Goal: Task Accomplishment & Management: Manage account settings

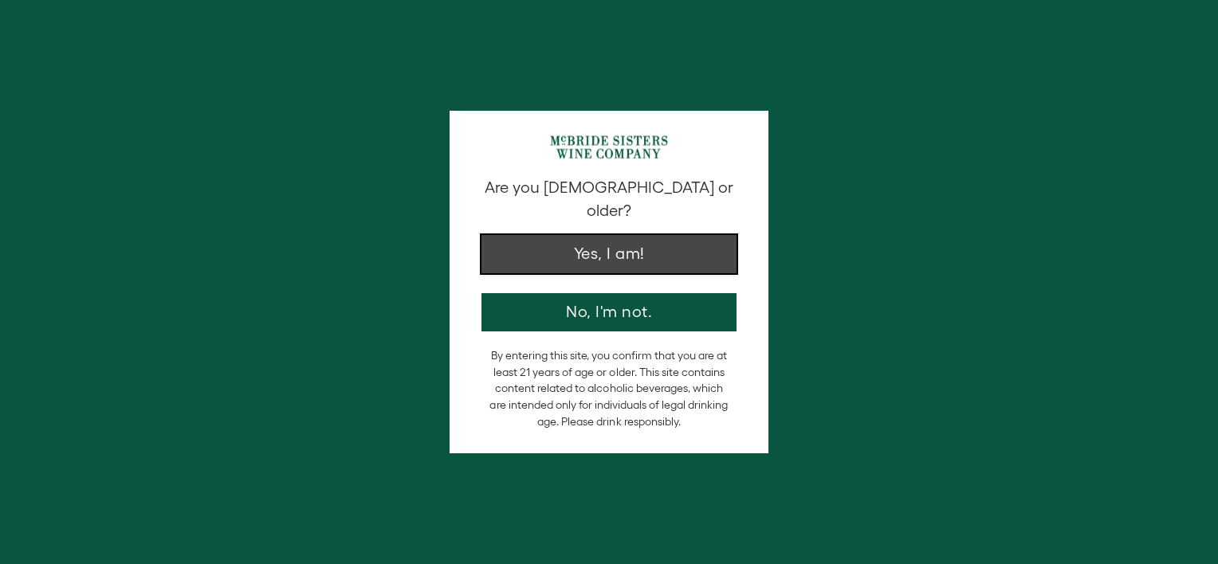
click at [619, 235] on button "Yes, I am!" at bounding box center [608, 254] width 255 height 38
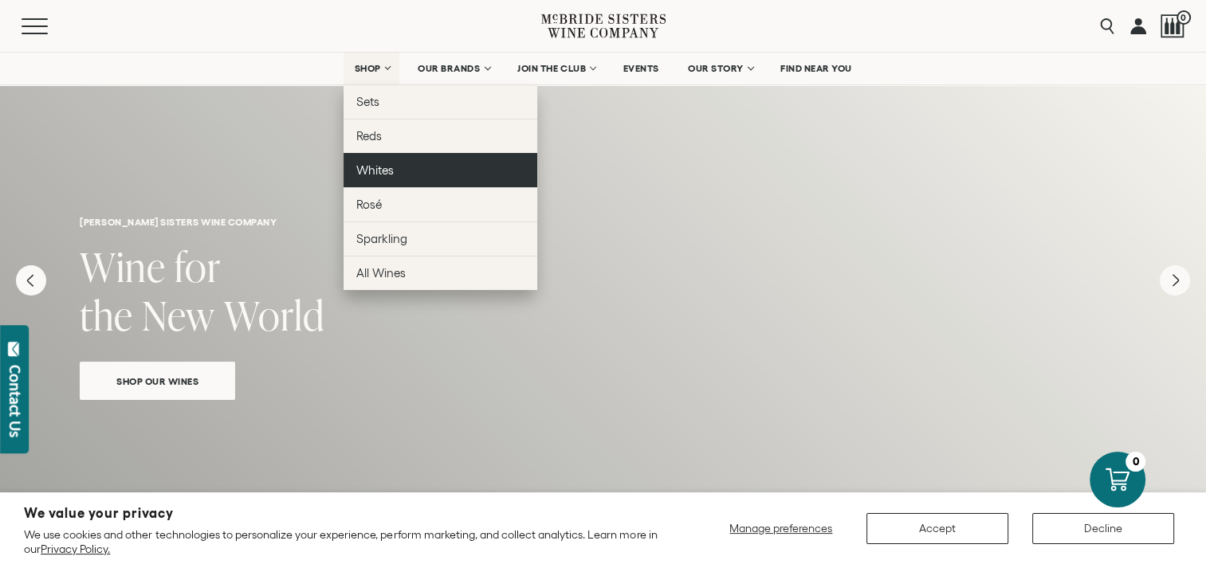
click at [373, 171] on span "Whites" at bounding box center [374, 170] width 37 height 14
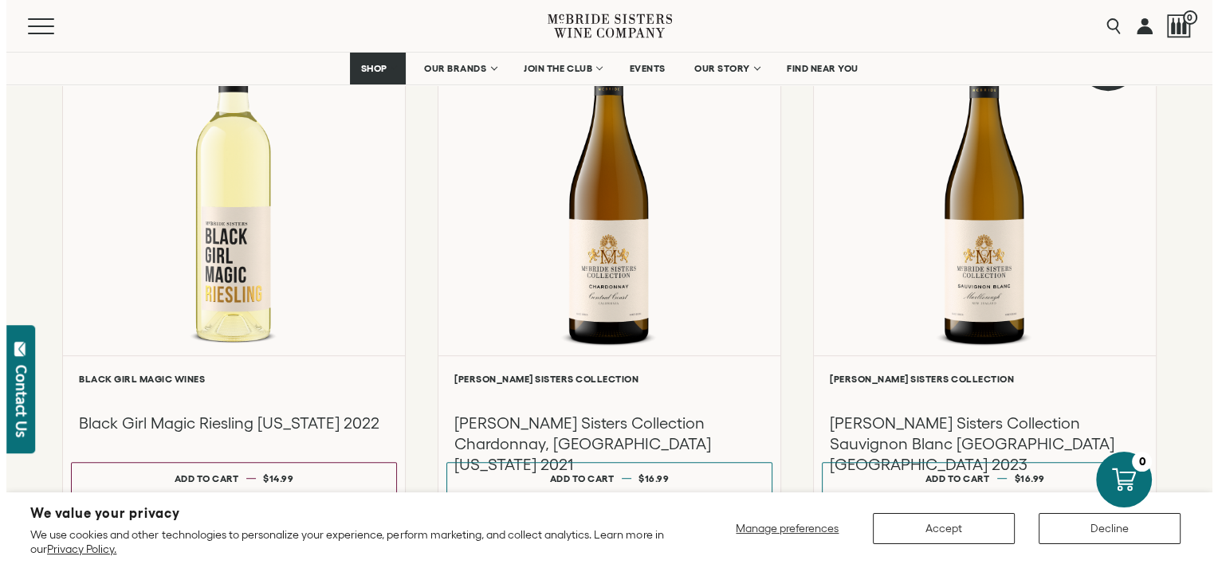
scroll to position [794, 0]
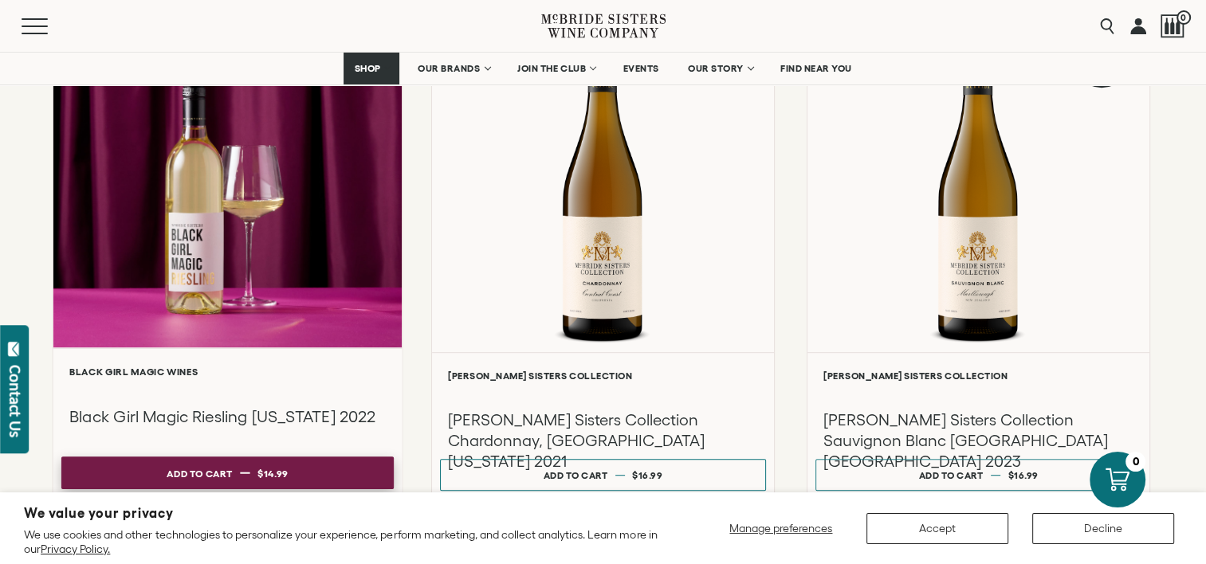
click at [293, 472] on button "Add to cart Regular price $14.99 Regular price Sale price $14.99 Unit price / p…" at bounding box center [227, 473] width 332 height 33
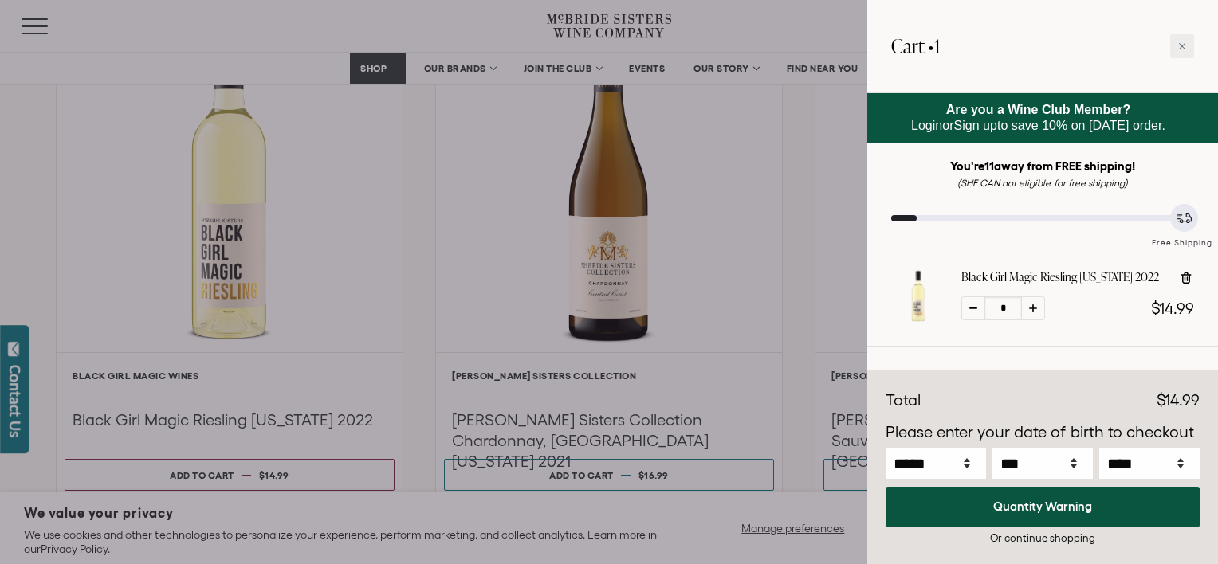
click at [859, 465] on div at bounding box center [609, 282] width 1218 height 564
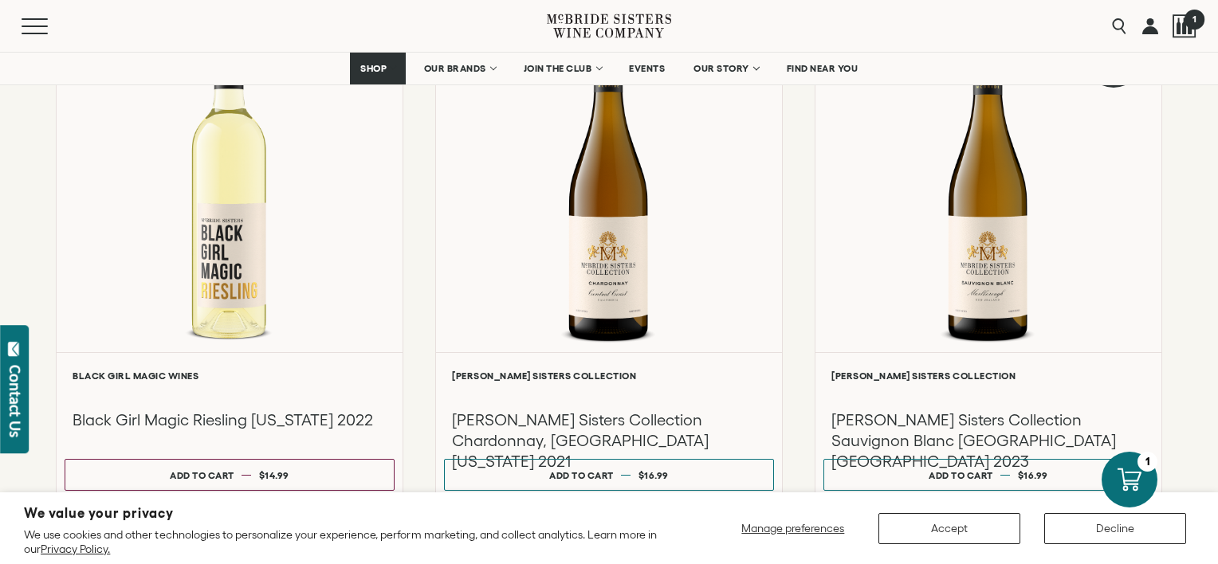
click at [1177, 18] on div at bounding box center [1185, 26] width 24 height 24
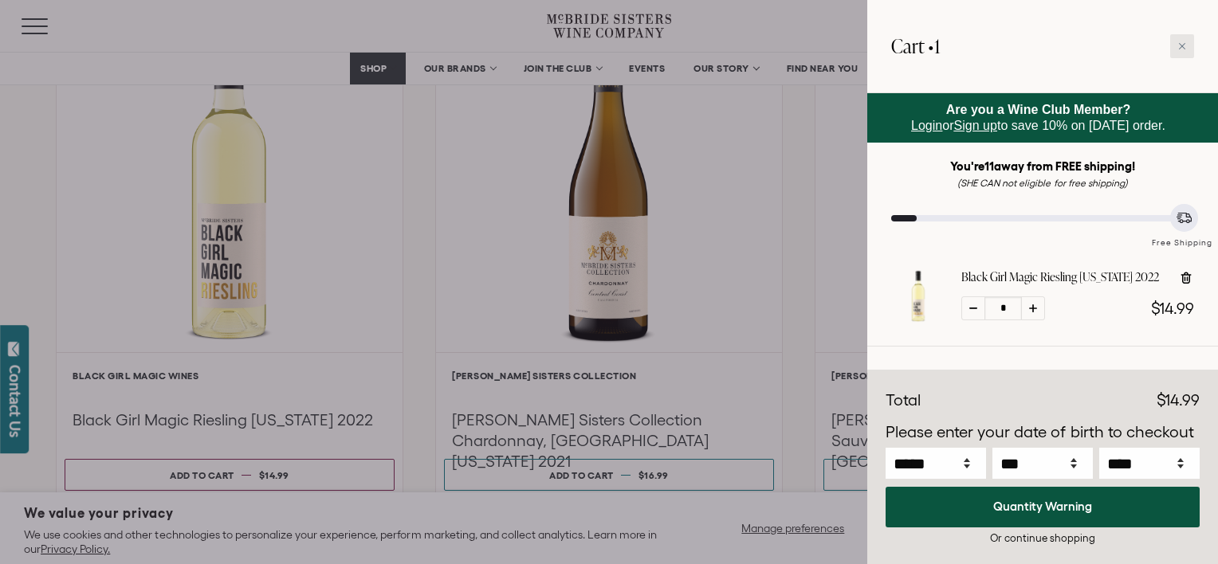
click at [1183, 42] on icon at bounding box center [1182, 46] width 8 height 8
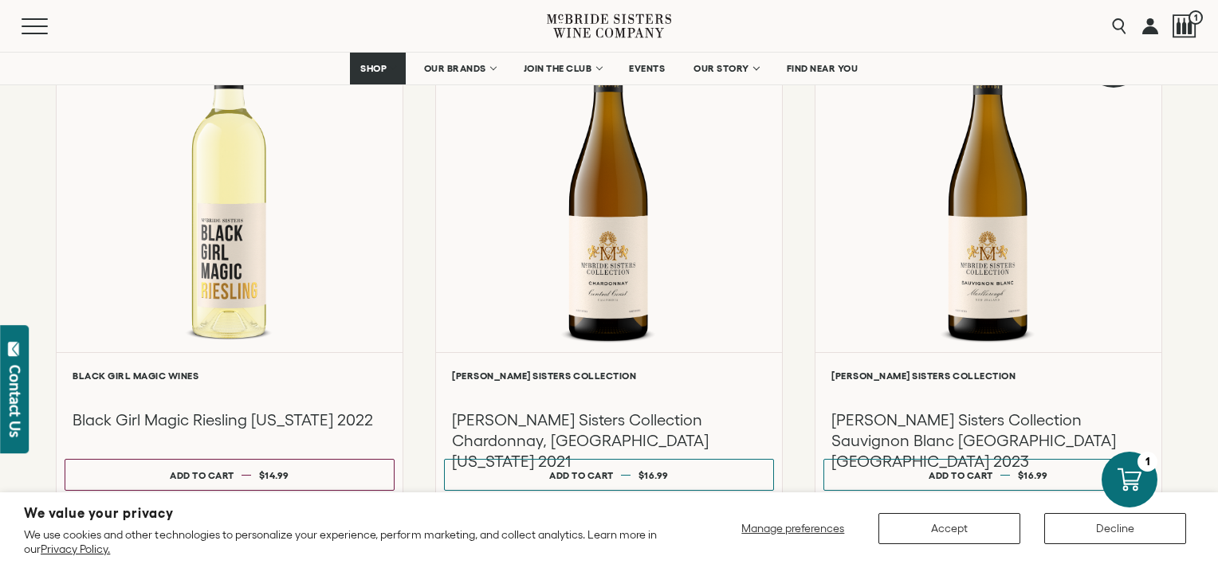
drag, startPoint x: 1183, startPoint y: 42, endPoint x: 1206, endPoint y: 51, distance: 24.7
click at [1205, 51] on div "Menu Search 1" at bounding box center [609, 26] width 1218 height 52
click at [1146, 22] on link at bounding box center [1150, 26] width 16 height 52
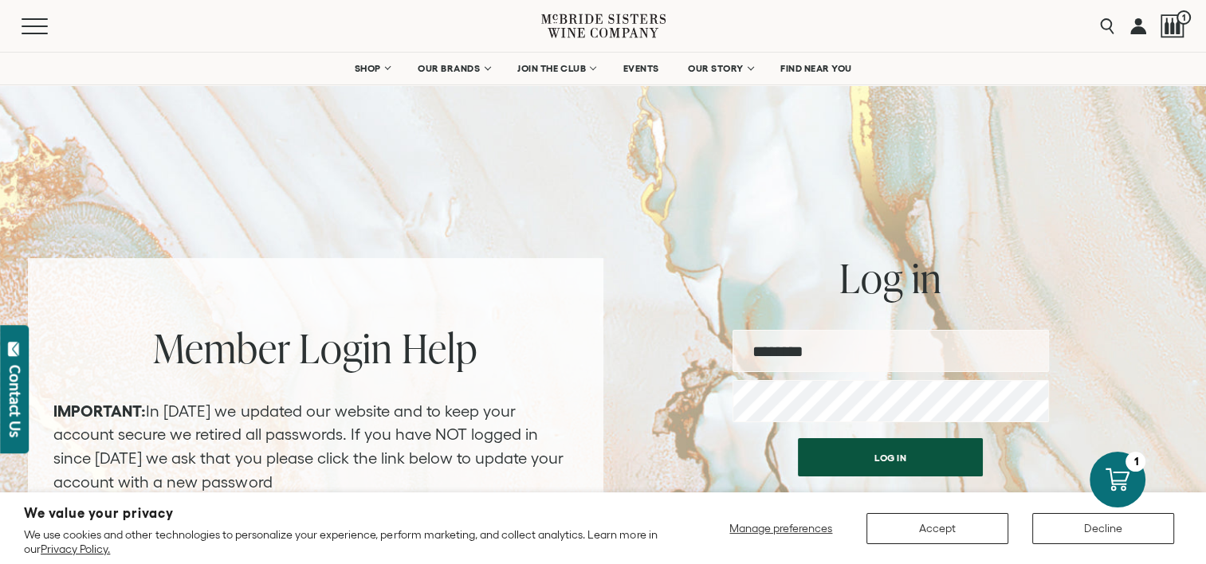
click at [832, 352] on input "email" at bounding box center [891, 351] width 316 height 42
click at [823, 351] on input "email" at bounding box center [891, 351] width 316 height 42
type input "**********"
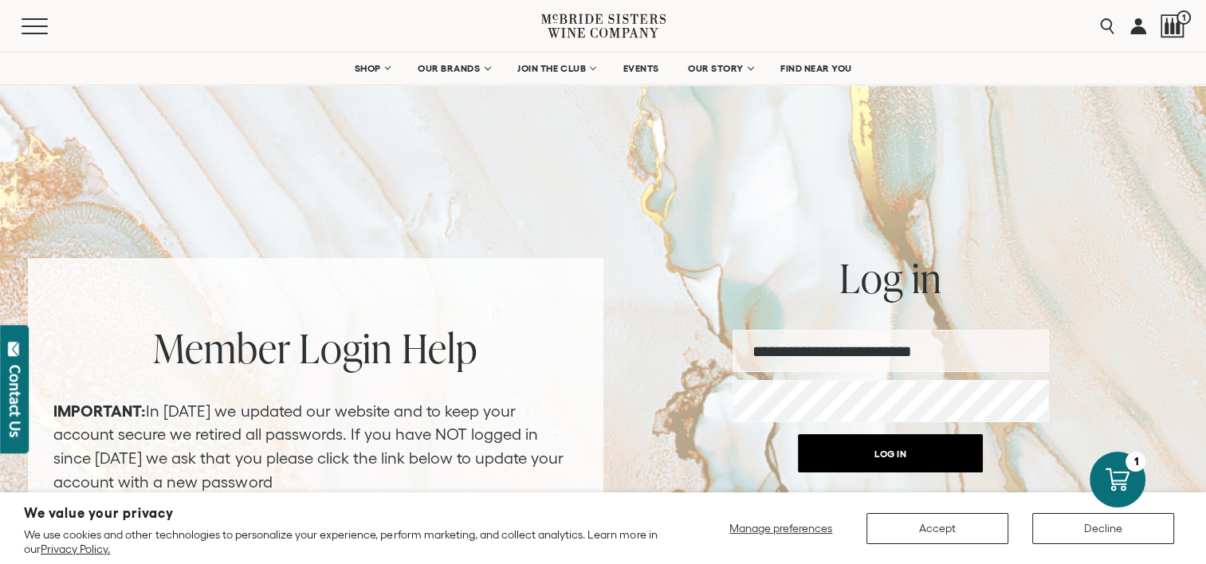
click at [886, 448] on button "Log in" at bounding box center [890, 453] width 185 height 38
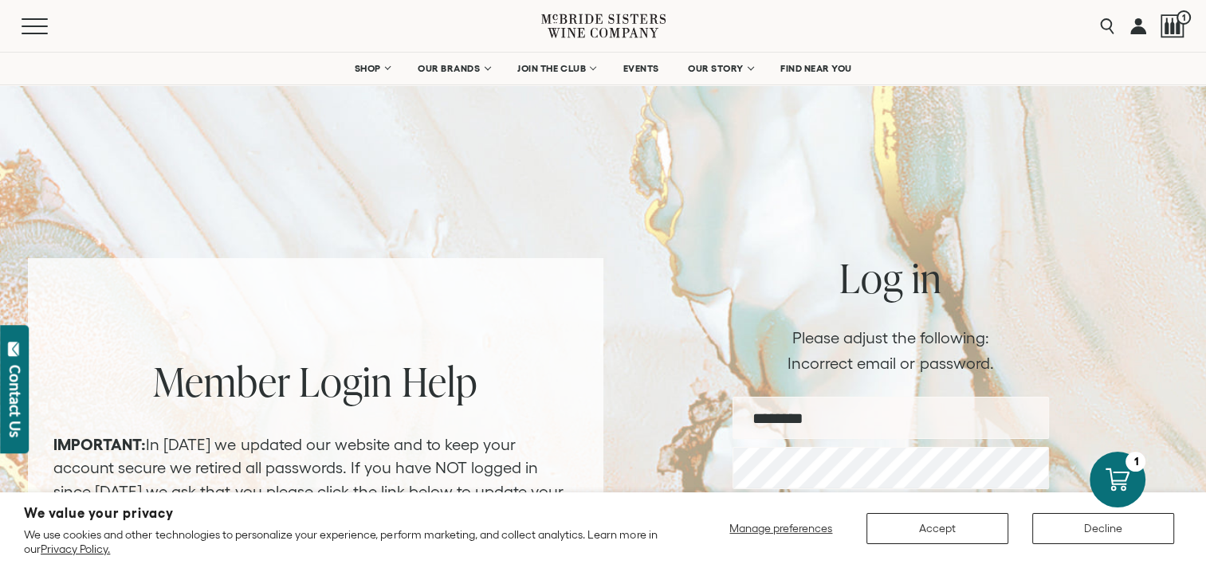
click at [774, 421] on input "email" at bounding box center [891, 418] width 316 height 42
type input "*********"
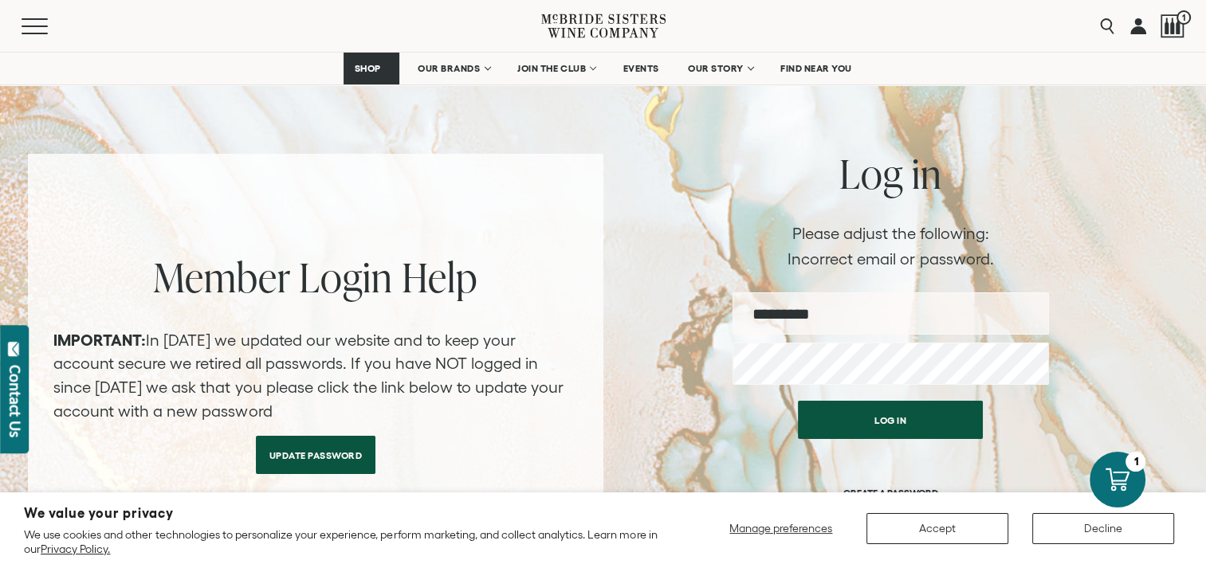
scroll to position [131, 0]
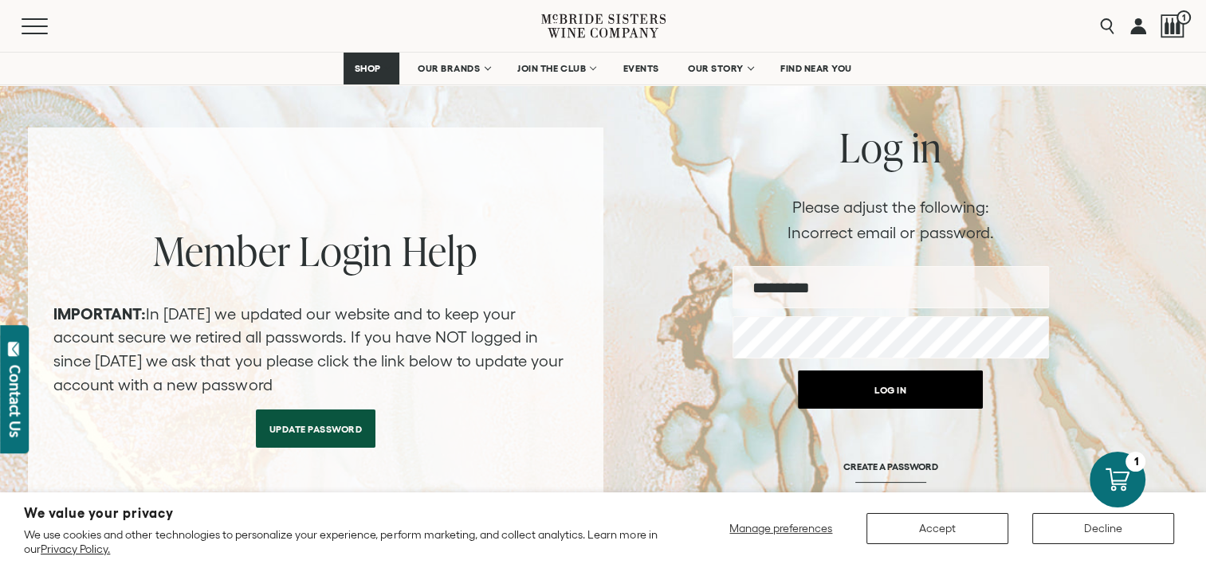
click at [886, 390] on button "Log in" at bounding box center [890, 390] width 185 height 38
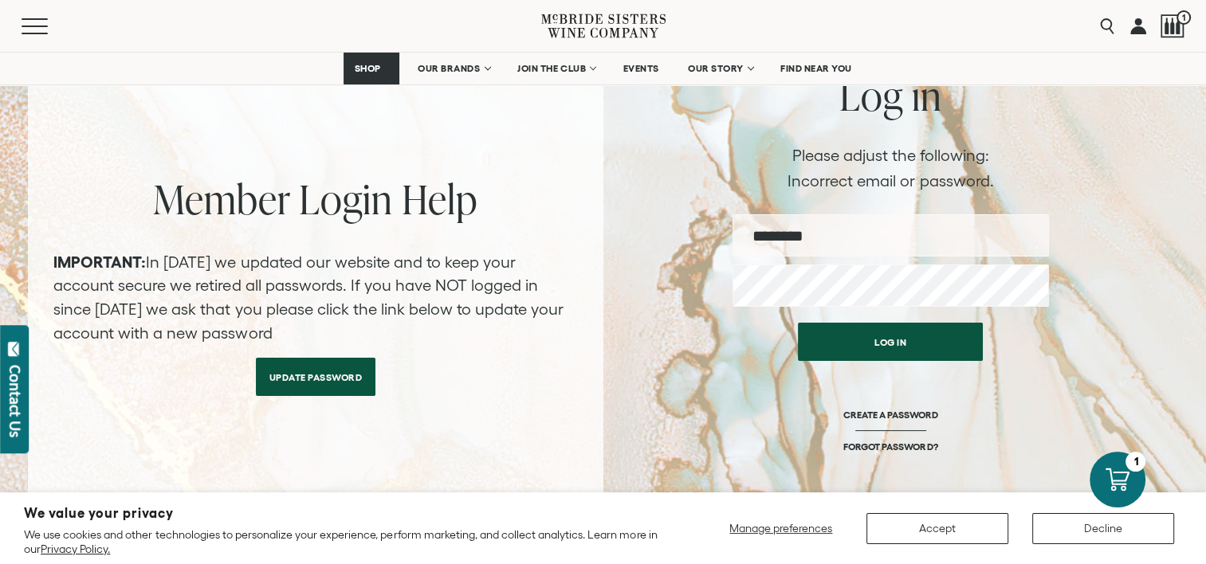
scroll to position [185, 0]
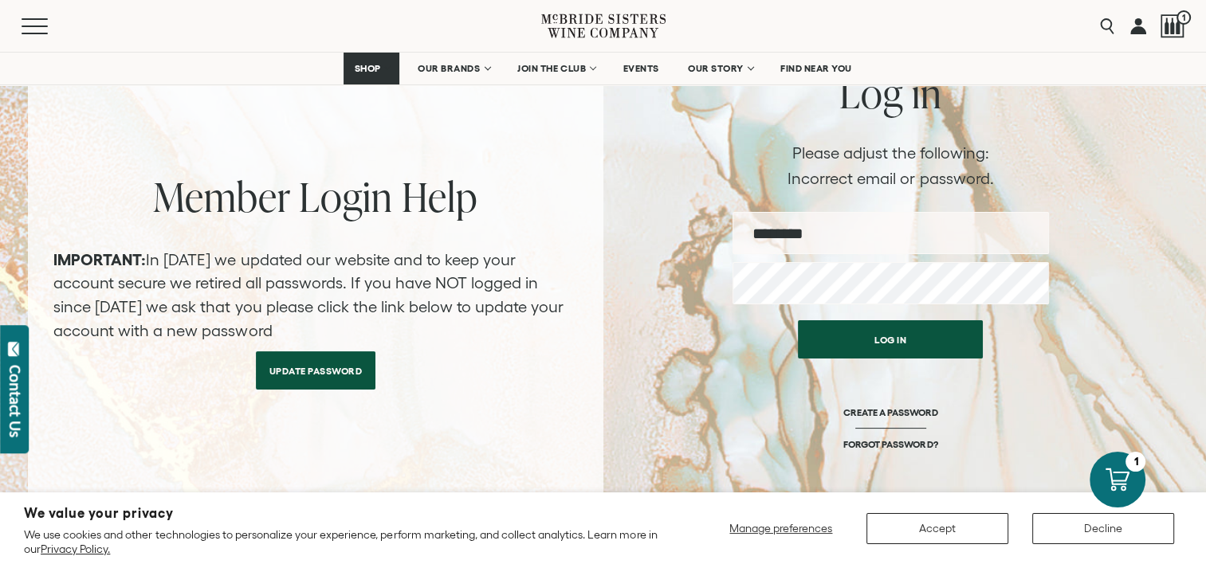
click at [301, 367] on link "Update Password" at bounding box center [316, 371] width 120 height 38
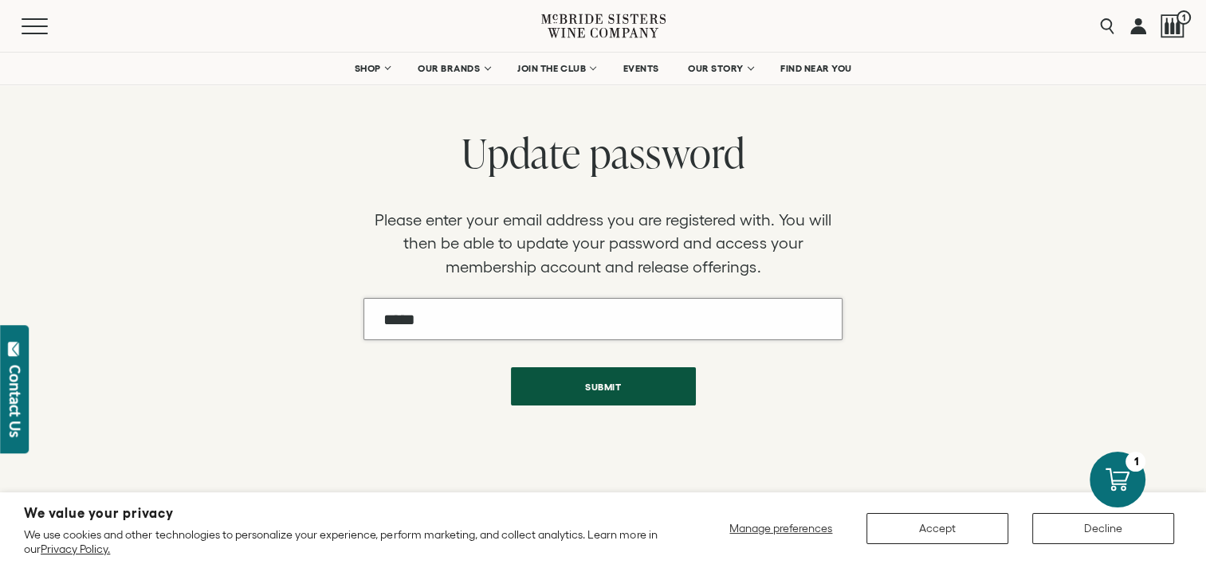
click at [459, 318] on input "Email" at bounding box center [603, 319] width 479 height 42
type input "**********"
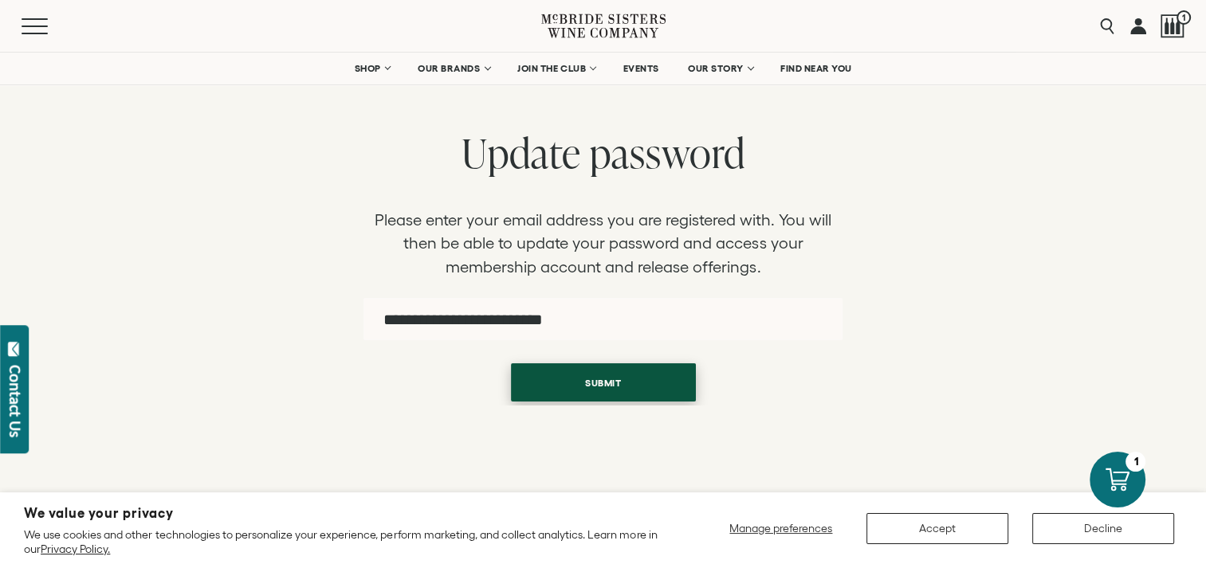
click at [612, 379] on button "Submit" at bounding box center [603, 383] width 185 height 38
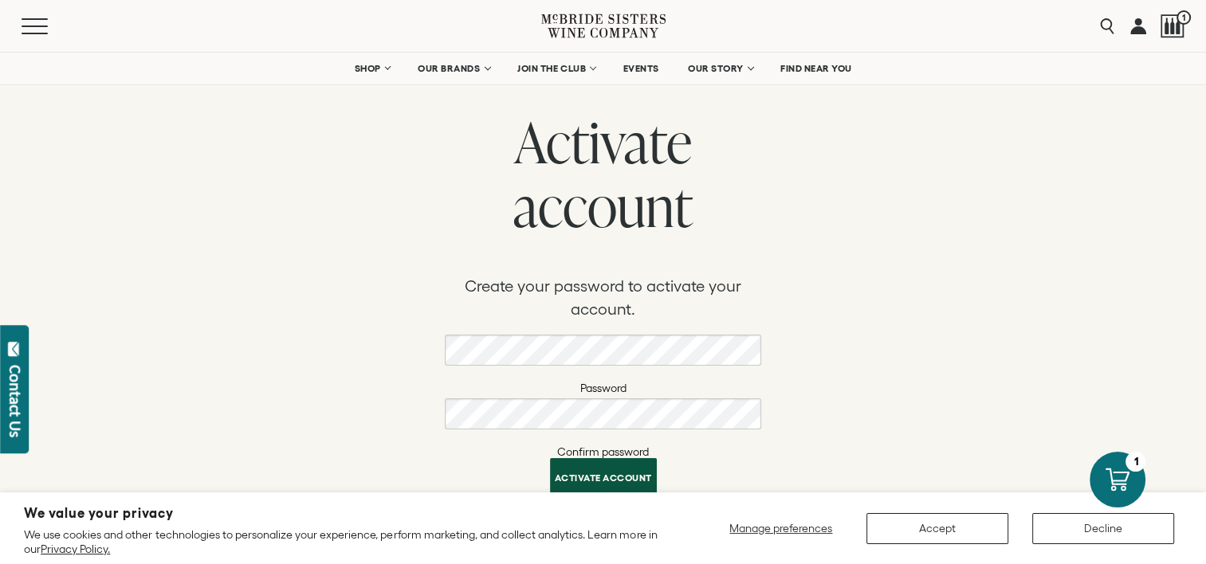
click at [606, 473] on button "Activate account" at bounding box center [603, 477] width 107 height 38
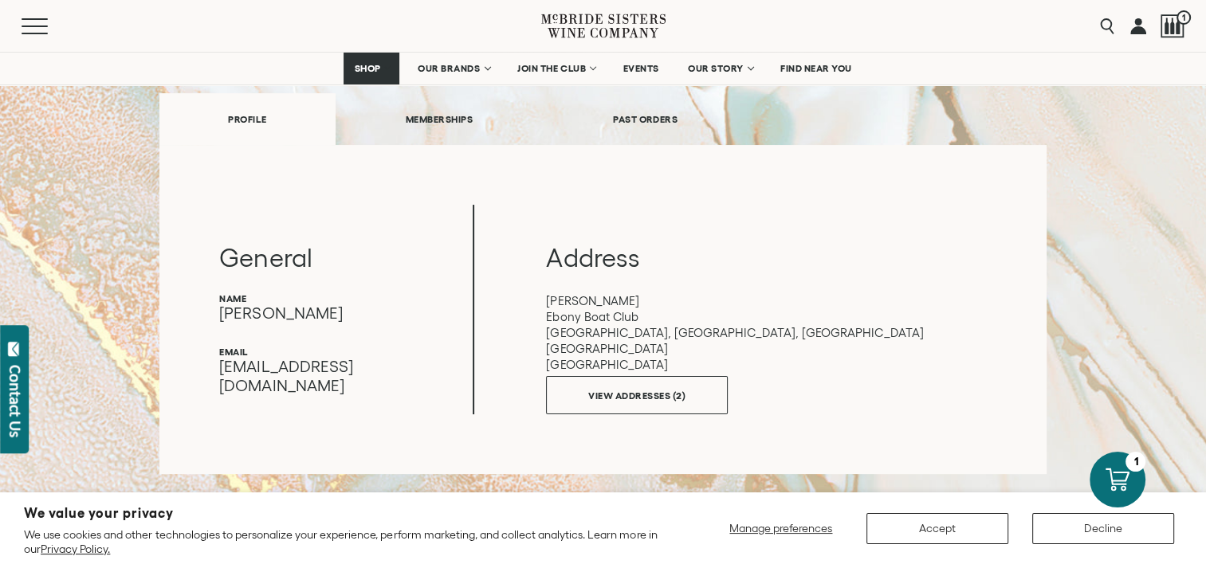
scroll to position [212, 0]
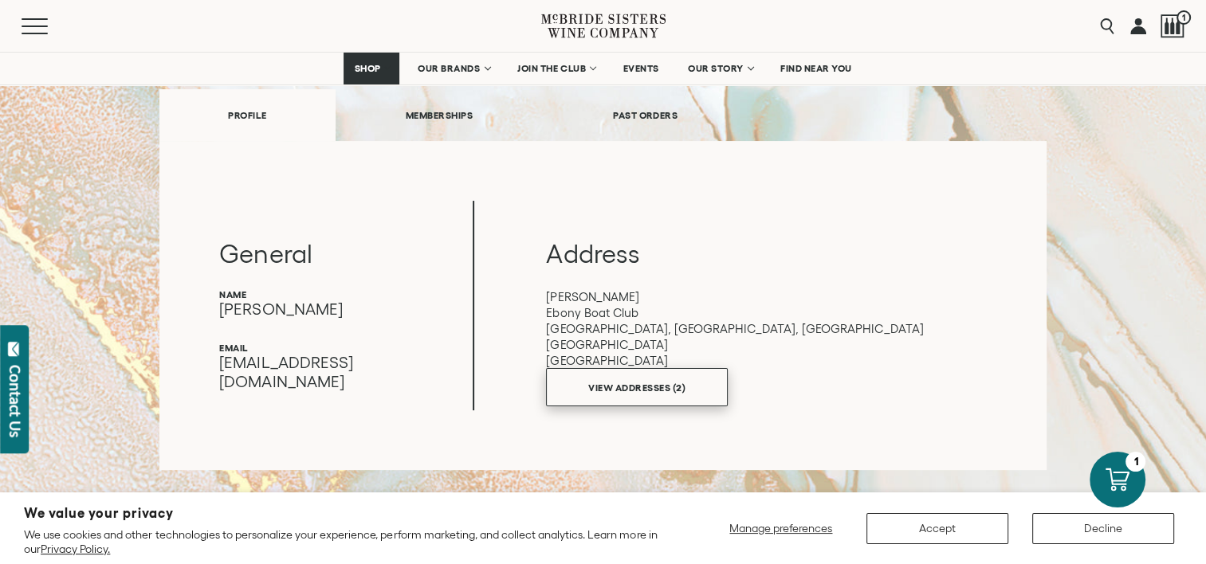
click at [638, 383] on link "VIEW ADDRESSES (2)" at bounding box center [637, 387] width 182 height 38
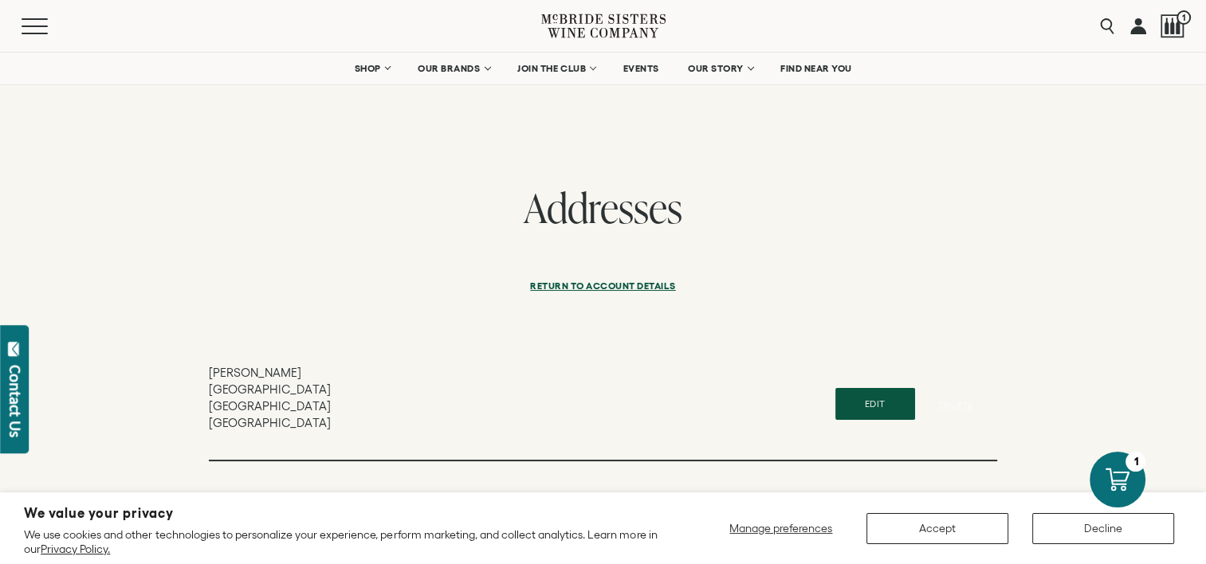
click at [605, 284] on link "Return to Account details" at bounding box center [603, 289] width 146 height 38
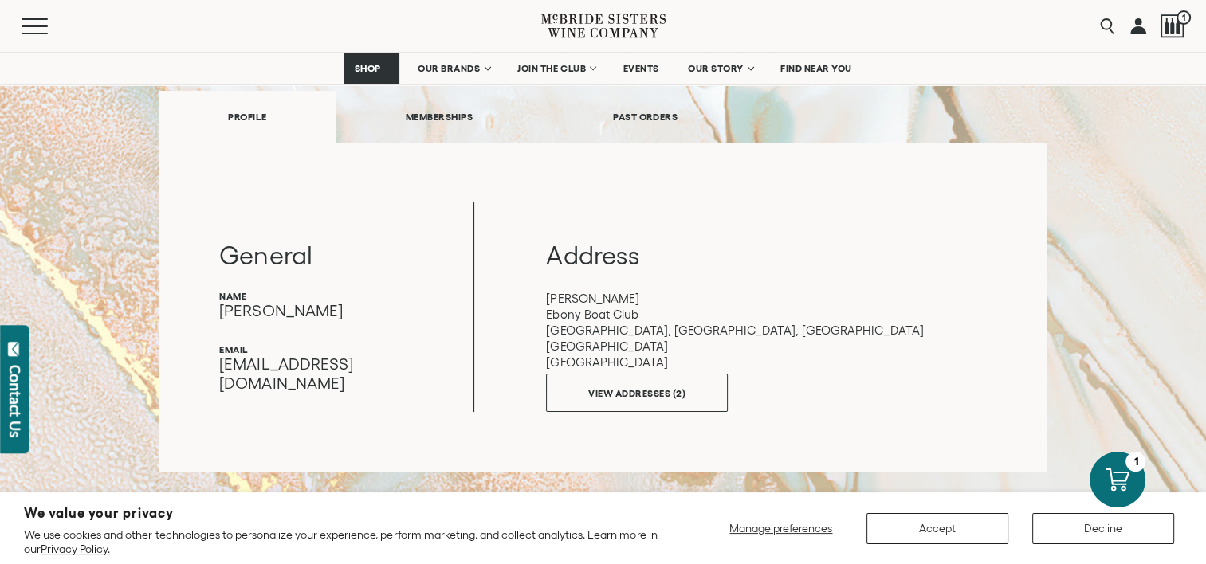
scroll to position [202, 0]
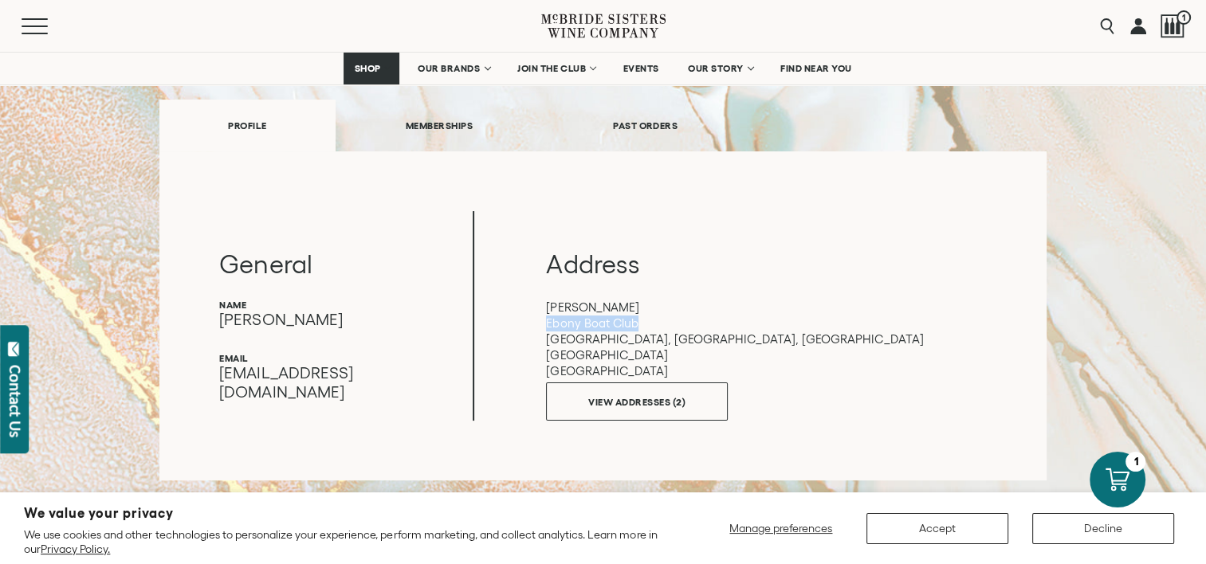
drag, startPoint x: 641, startPoint y: 314, endPoint x: 539, endPoint y: 318, distance: 102.1
click at [539, 318] on div "General name Dolores Williams email dgillwilliams@pacbell.net Address Dolores W…" at bounding box center [602, 316] width 767 height 210
click at [810, 312] on p "Dolores Williams Ebony Boat Club 1287 Brooktrail Drive, Pittsburg, CA, USA Pitt…" at bounding box center [766, 340] width 440 height 80
click at [641, 390] on link "VIEW ADDRESSES (2)" at bounding box center [637, 398] width 182 height 38
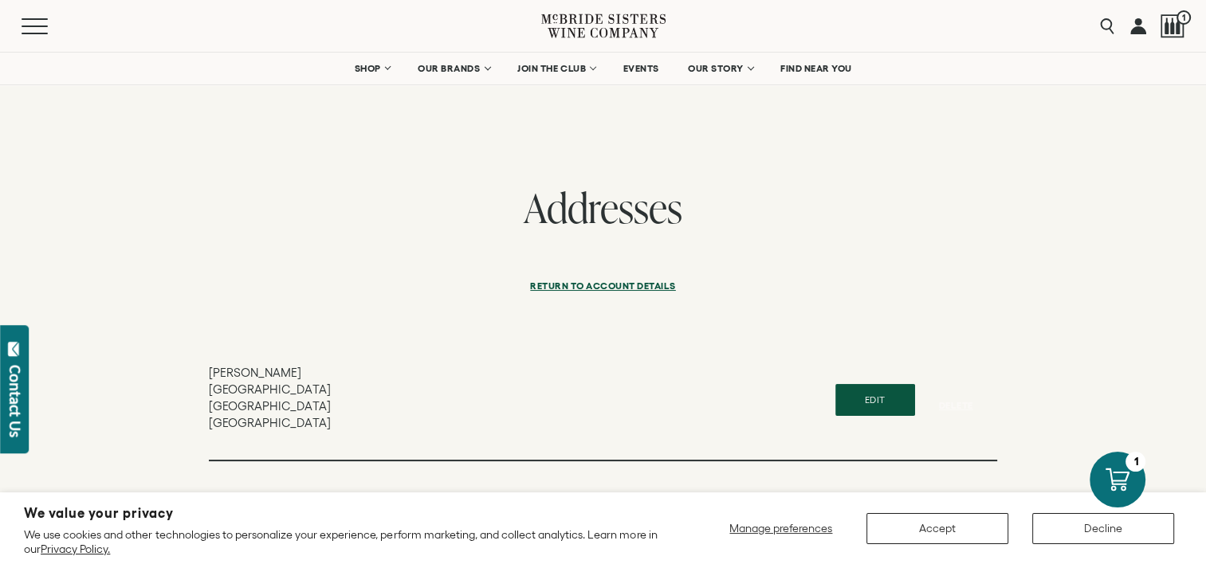
click at [878, 392] on button "Edit" at bounding box center [875, 400] width 80 height 32
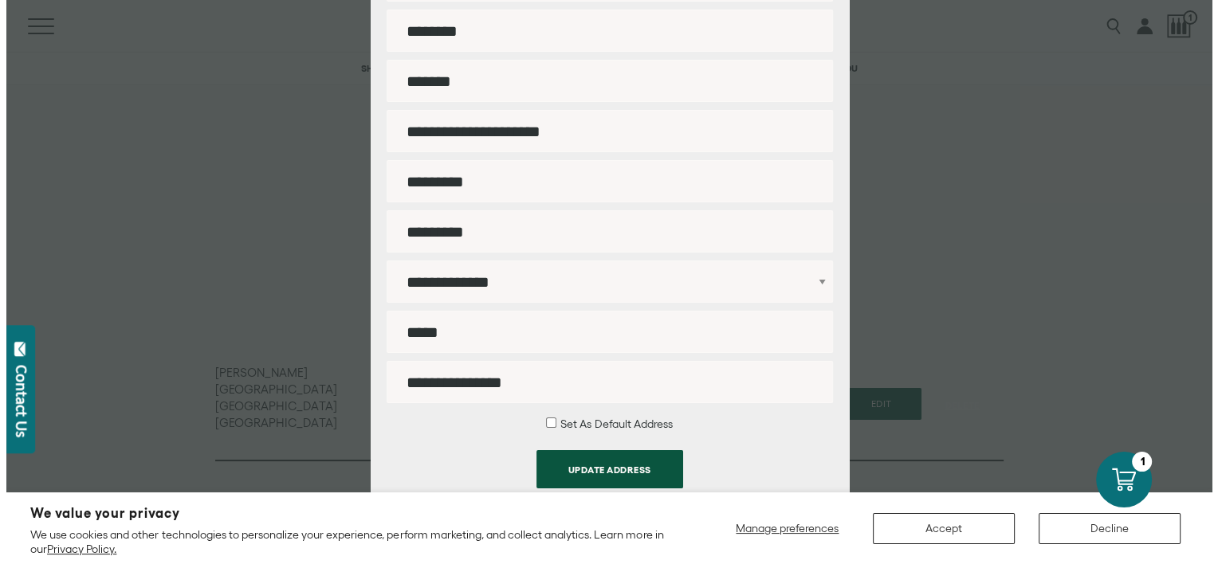
scroll to position [220, 0]
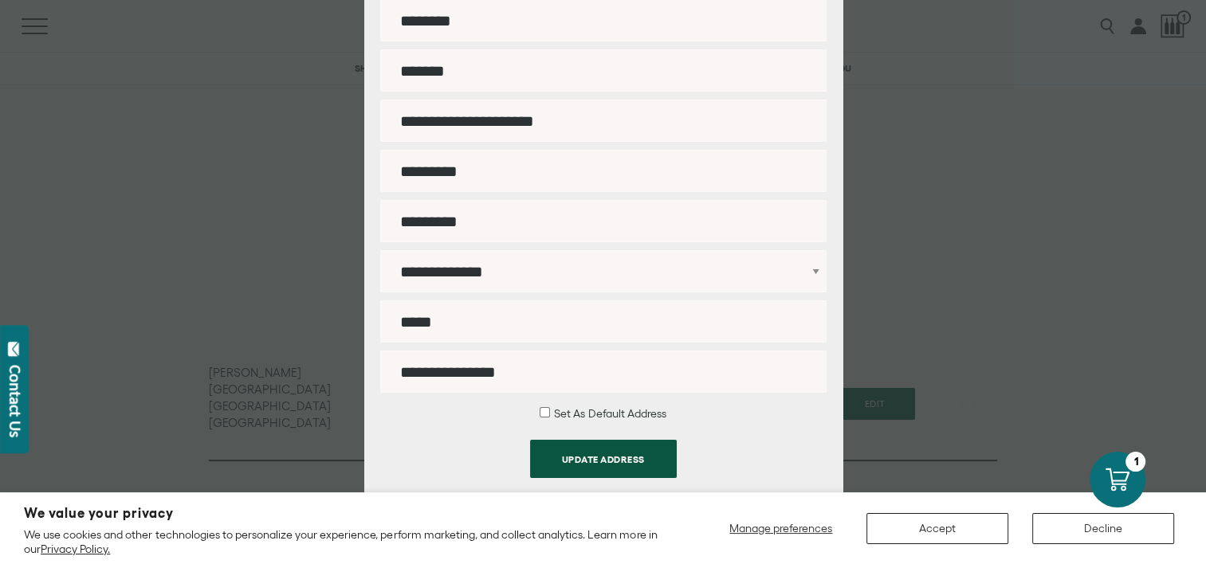
click at [1183, 325] on div "**********" at bounding box center [603, 282] width 1206 height 564
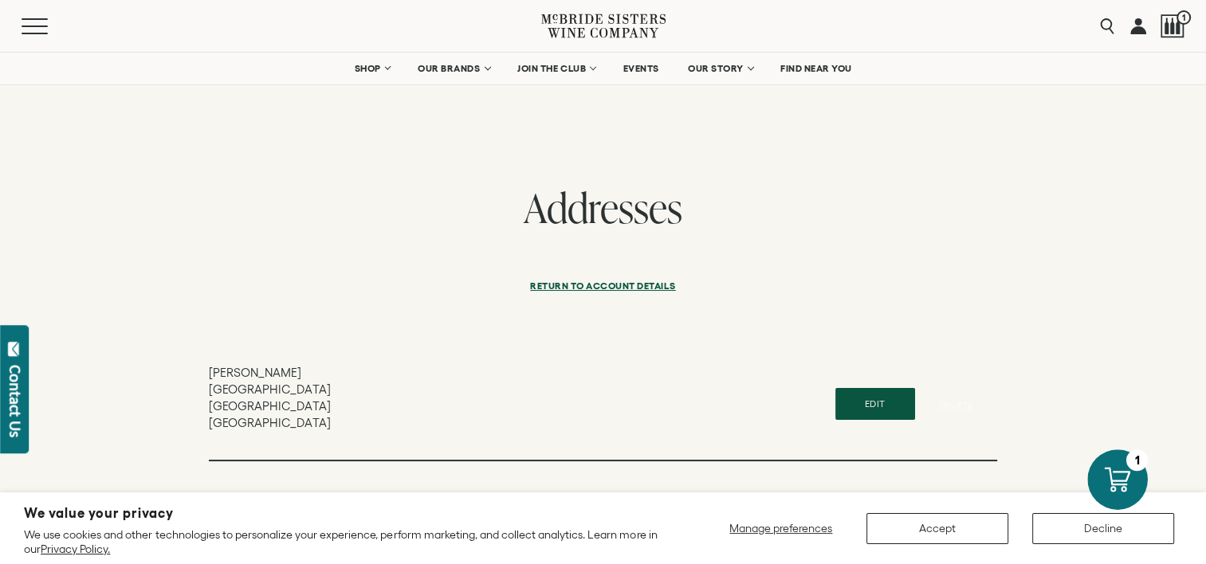
click at [1116, 473] on icon at bounding box center [1118, 480] width 26 height 26
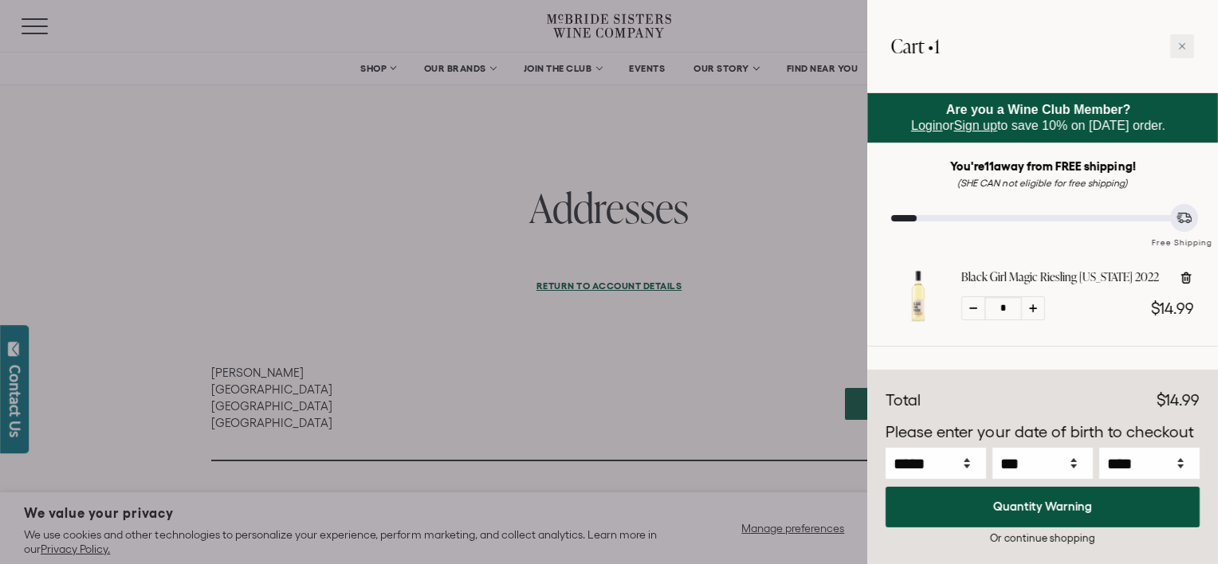
click at [916, 120] on span "Login" at bounding box center [926, 126] width 31 height 14
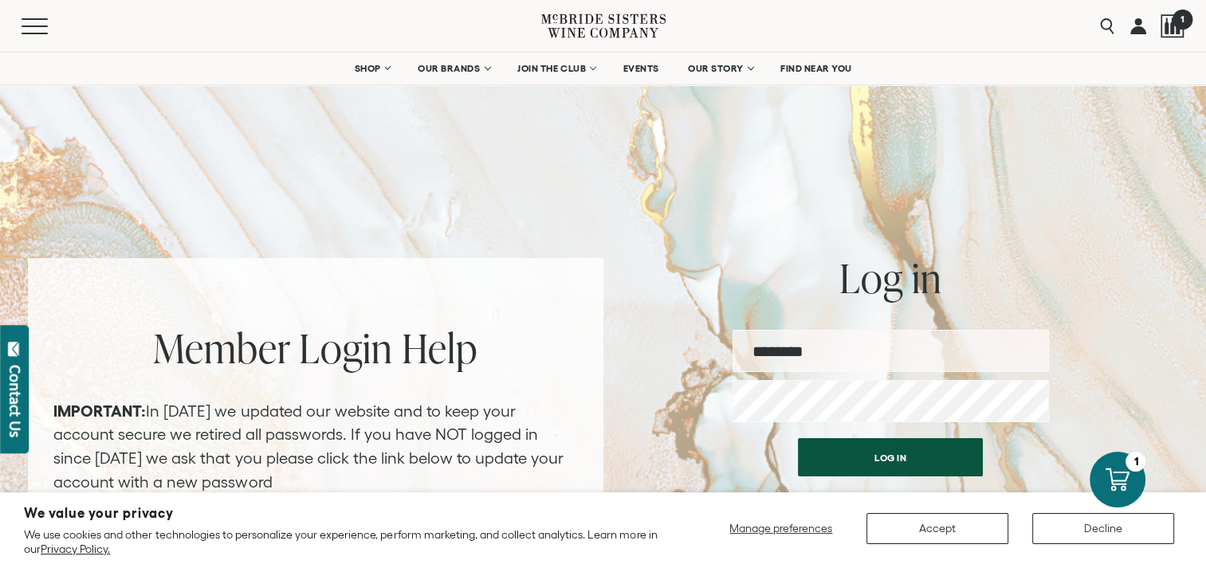
click at [1167, 26] on div at bounding box center [1173, 26] width 24 height 24
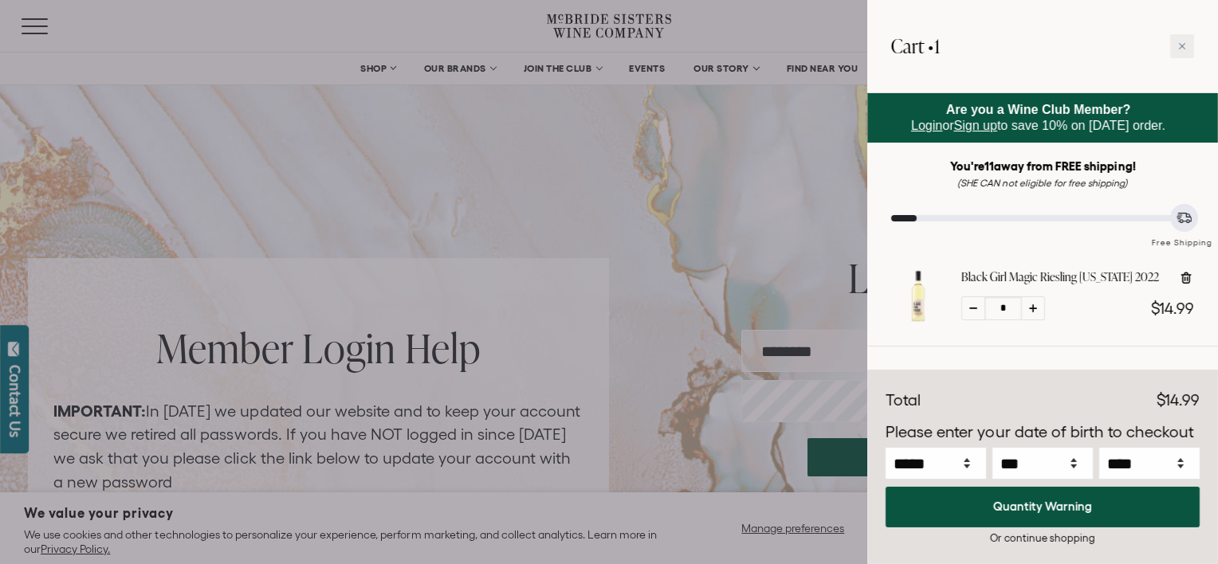
click at [1032, 305] on icon at bounding box center [1033, 309] width 8 height 8
type input "*"
click at [1032, 305] on icon at bounding box center [1033, 309] width 8 height 8
type input "*"
